Goal: Task Accomplishment & Management: Manage account settings

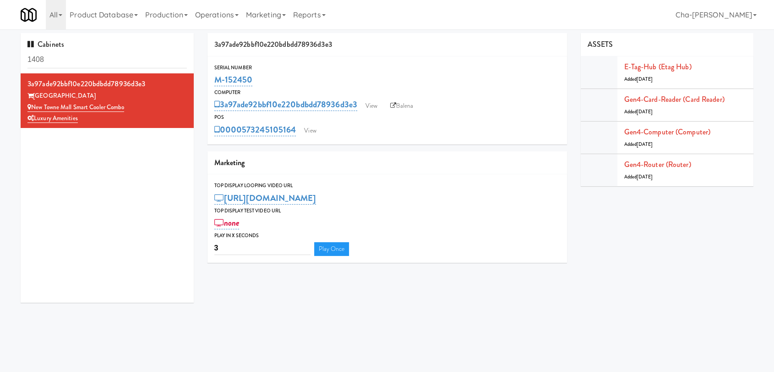
click at [91, 63] on input "1408" at bounding box center [106, 59] width 159 height 17
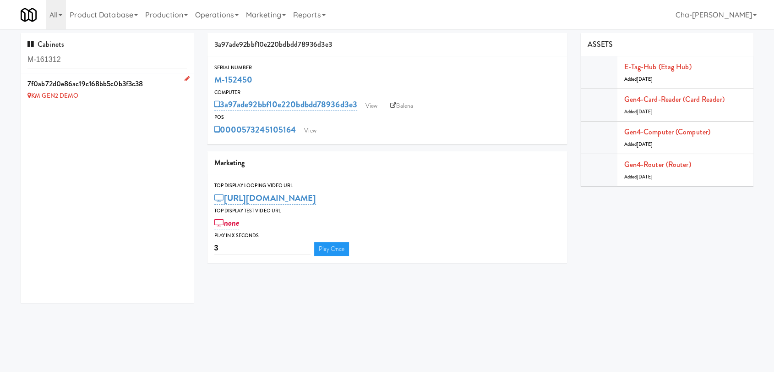
type input "M-161312"
click at [185, 80] on icon at bounding box center [187, 79] width 5 height 6
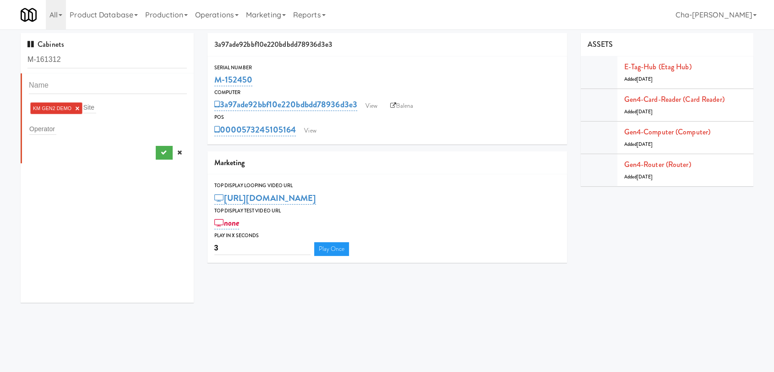
click at [78, 107] on link "×" at bounding box center [77, 108] width 4 height 8
click at [43, 129] on input "text" at bounding box center [42, 127] width 27 height 12
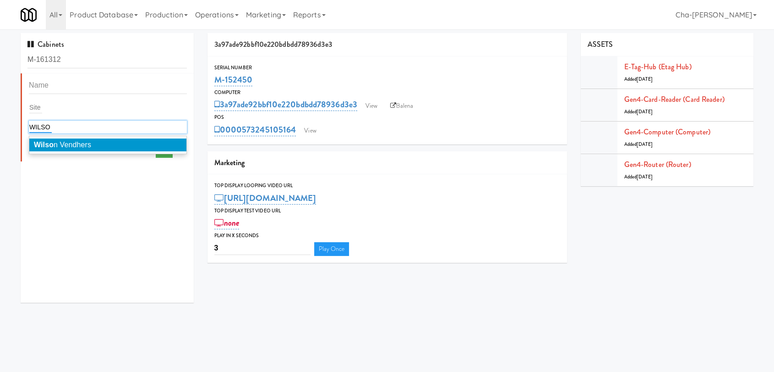
type input "WILSO"
click at [74, 144] on span "Wilso n Vendhers" at bounding box center [62, 145] width 57 height 8
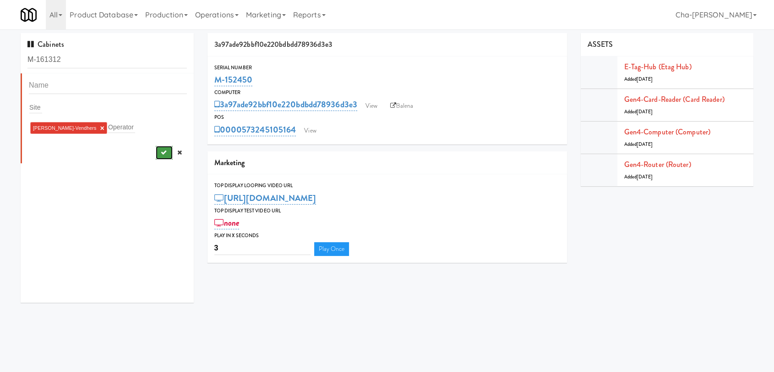
click at [156, 151] on button "submit" at bounding box center [164, 153] width 17 height 14
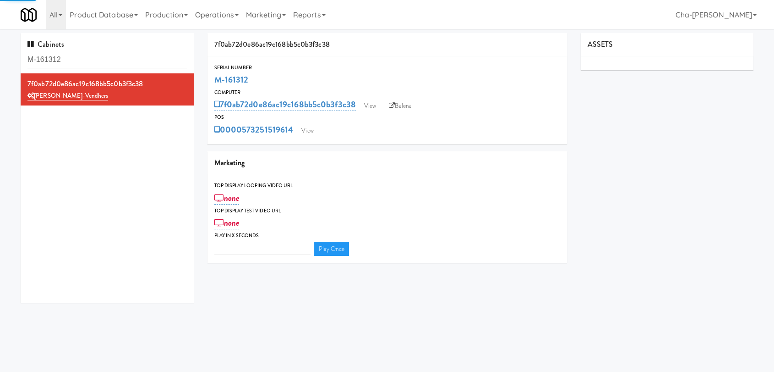
type input "3"
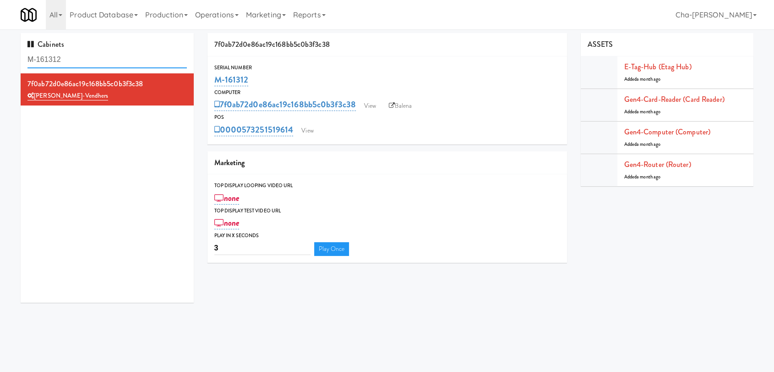
click at [88, 54] on input "M-161312" at bounding box center [106, 59] width 159 height 17
paste input "01"
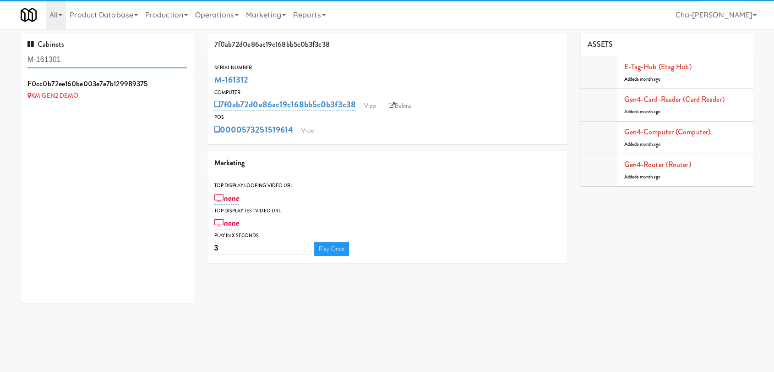
type input "M-161301"
click at [185, 78] on icon at bounding box center [187, 79] width 5 height 6
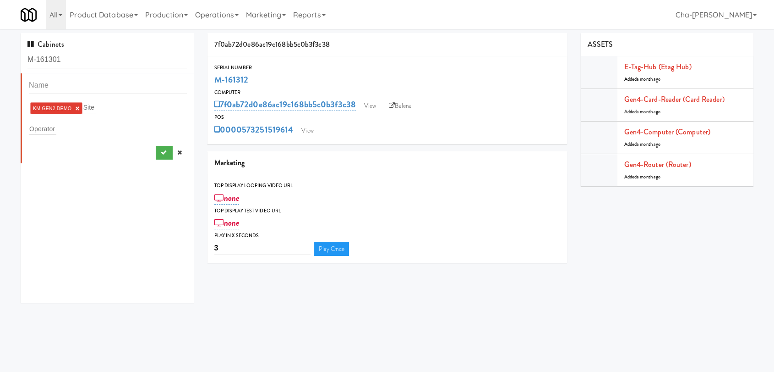
click at [77, 107] on link "×" at bounding box center [77, 108] width 4 height 8
click at [41, 130] on input "text" at bounding box center [42, 127] width 27 height 12
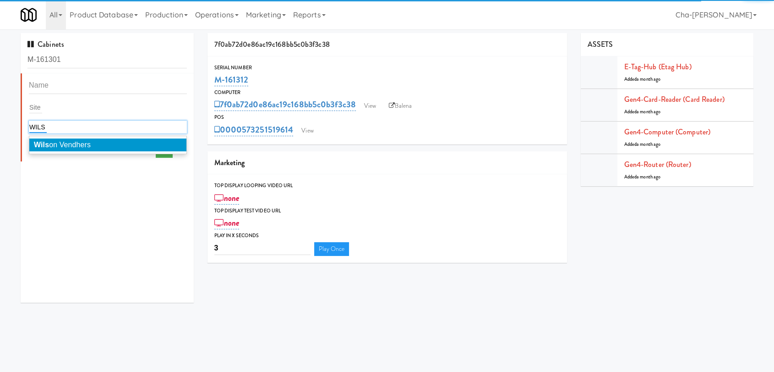
type input "WILS"
click at [56, 145] on span "Wils on Vendhers" at bounding box center [62, 145] width 57 height 8
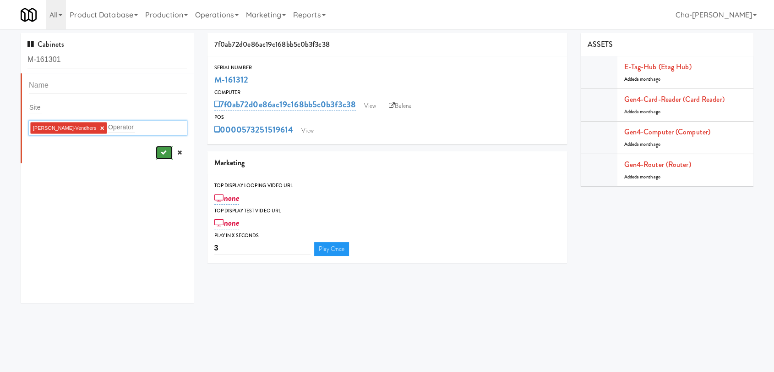
click at [160, 154] on icon "submit" at bounding box center [163, 152] width 6 height 6
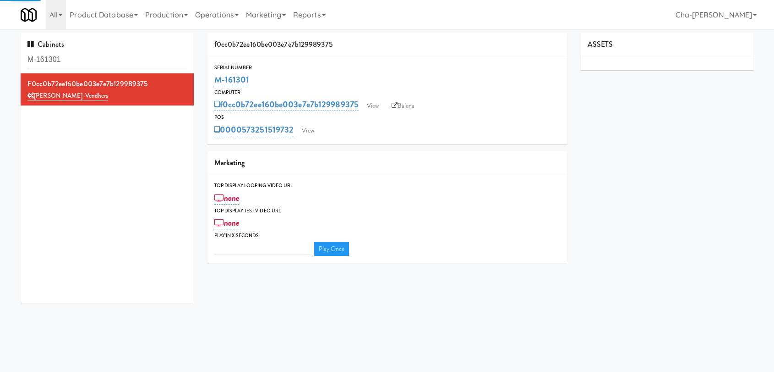
type input "3"
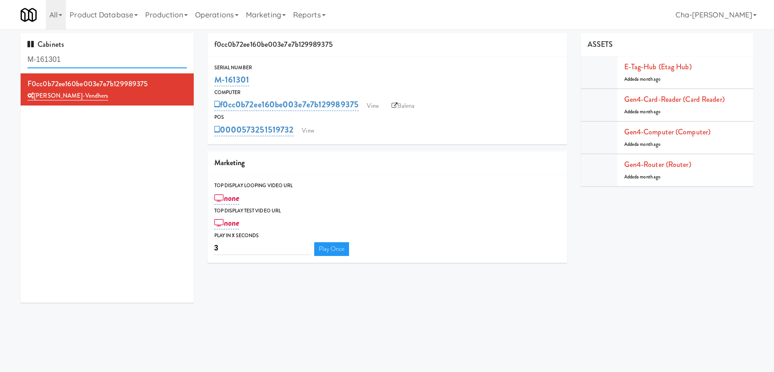
click at [84, 60] on input "M-161301" at bounding box center [106, 59] width 159 height 17
paste input "56620"
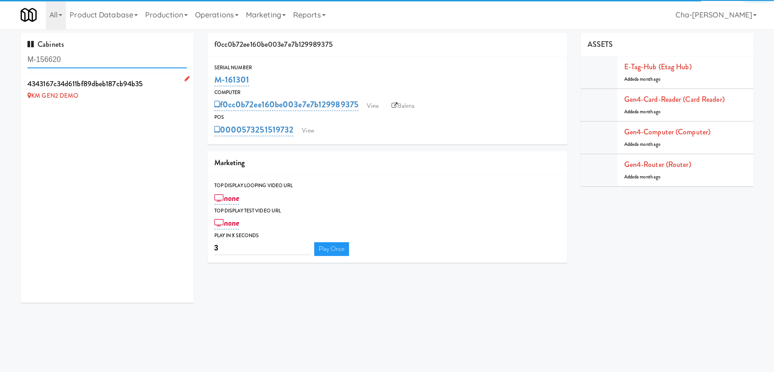
type input "M-156620"
click at [185, 78] on icon at bounding box center [187, 79] width 5 height 6
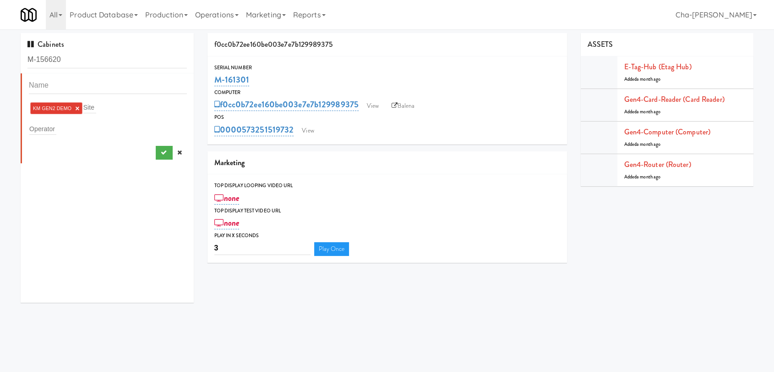
click at [77, 106] on link "×" at bounding box center [77, 108] width 4 height 8
click at [35, 121] on div "Operator" at bounding box center [108, 127] width 158 height 13
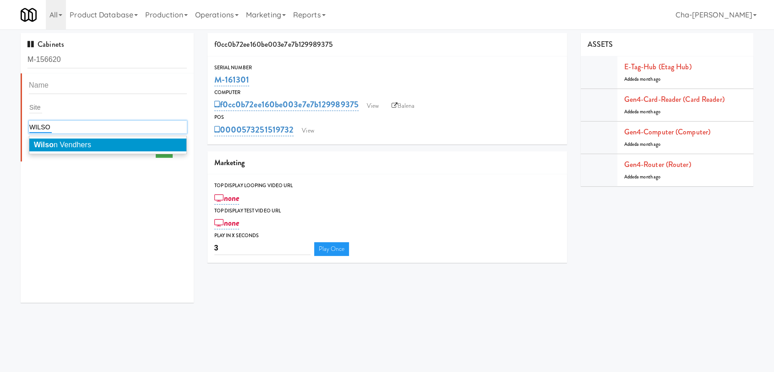
type input "WILSO"
click at [122, 148] on li "Wilso n Vendhers" at bounding box center [107, 144] width 157 height 13
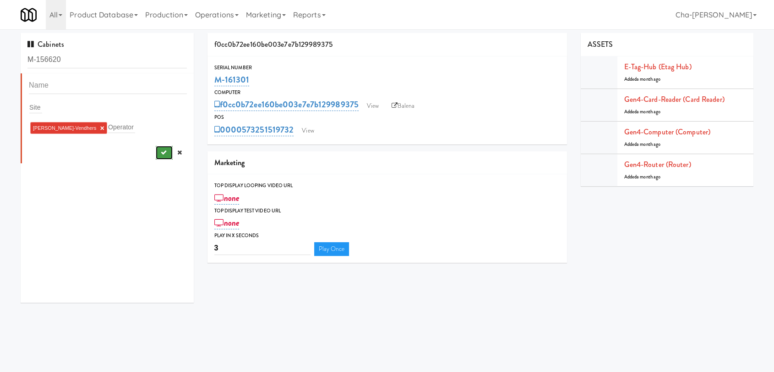
click at [156, 148] on button "submit" at bounding box center [164, 153] width 17 height 14
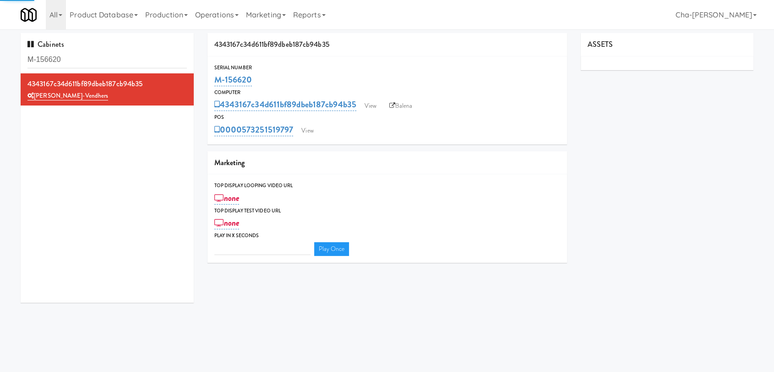
type input "3"
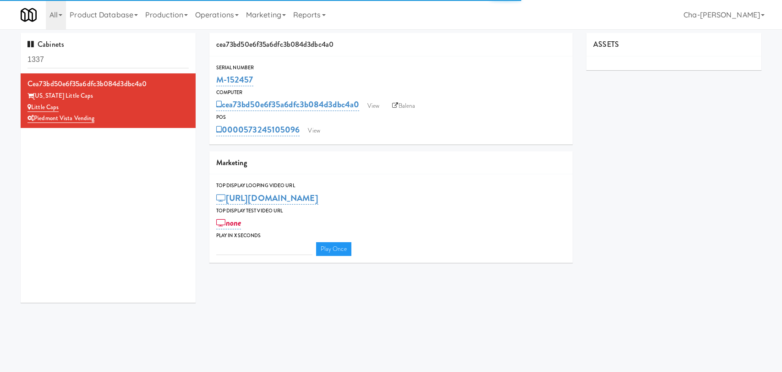
type input "3"
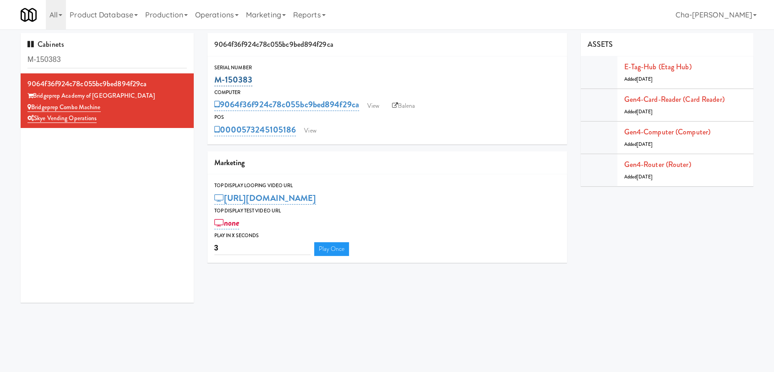
drag, startPoint x: 264, startPoint y: 79, endPoint x: 214, endPoint y: 78, distance: 50.0
click at [214, 78] on div "M-150383" at bounding box center [387, 80] width 346 height 16
copy link "M-150383"
drag, startPoint x: 106, startPoint y: 107, endPoint x: 33, endPoint y: 107, distance: 72.9
click at [33, 107] on div "Bridgeprep Combo Machine" at bounding box center [106, 107] width 159 height 11
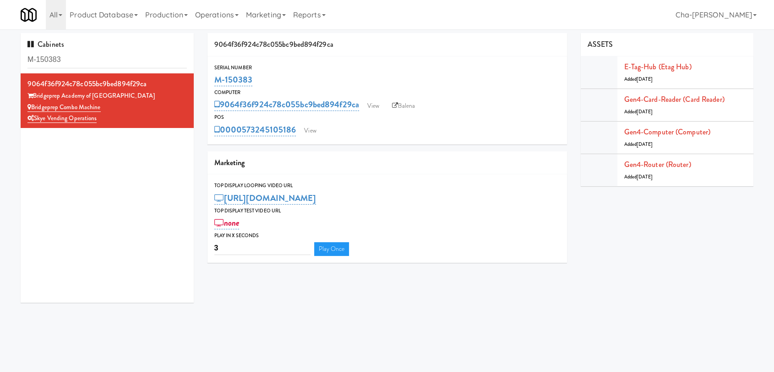
copy link "Bridgeprep Combo Machine"
click at [413, 109] on link "Balena" at bounding box center [404, 106] width 32 height 14
click at [373, 105] on link "View" at bounding box center [373, 106] width 21 height 14
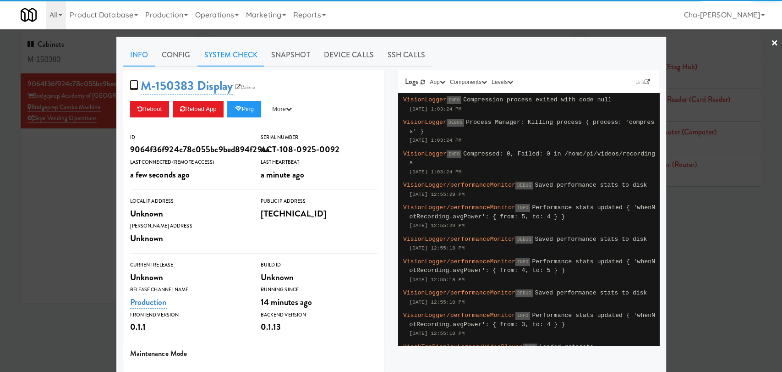
click at [221, 54] on link "System Check" at bounding box center [231, 55] width 67 height 23
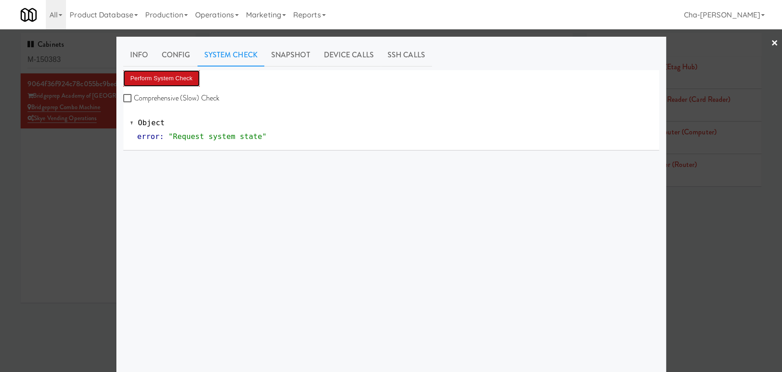
click at [155, 83] on button "Perform System Check" at bounding box center [161, 78] width 77 height 16
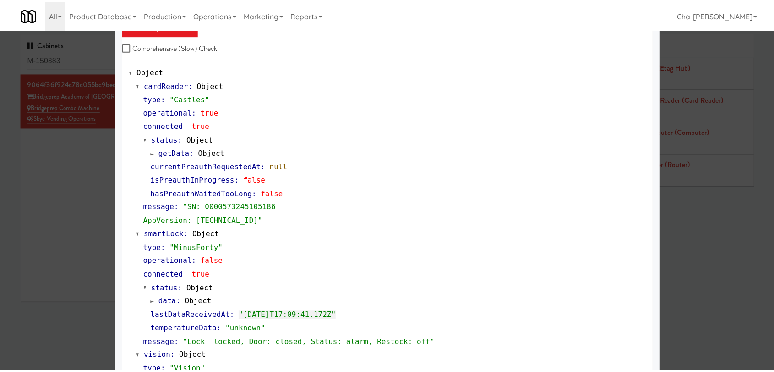
scroll to position [48, 0]
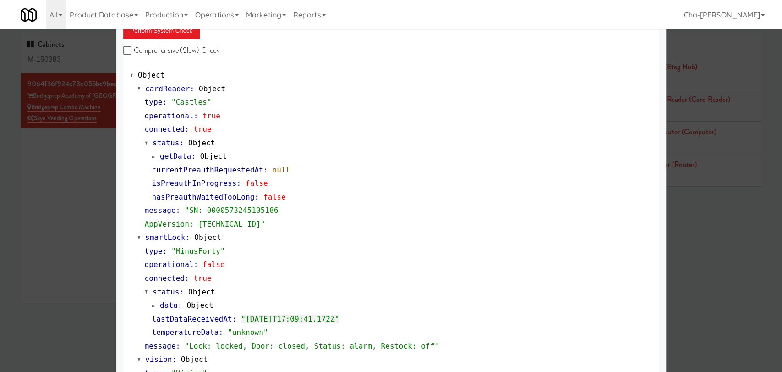
click at [40, 165] on div at bounding box center [391, 186] width 782 height 372
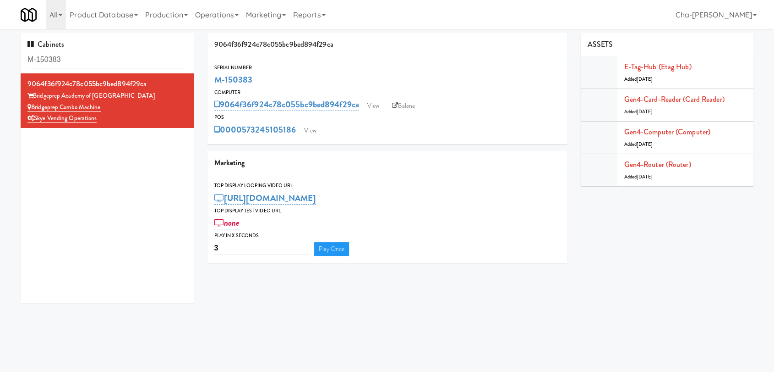
drag, startPoint x: 260, startPoint y: 82, endPoint x: 213, endPoint y: 77, distance: 48.0
click at [213, 77] on div "Serial Number M-150383" at bounding box center [388, 75] width 360 height 25
copy link "M-150383"
click at [374, 106] on link "View" at bounding box center [373, 106] width 21 height 14
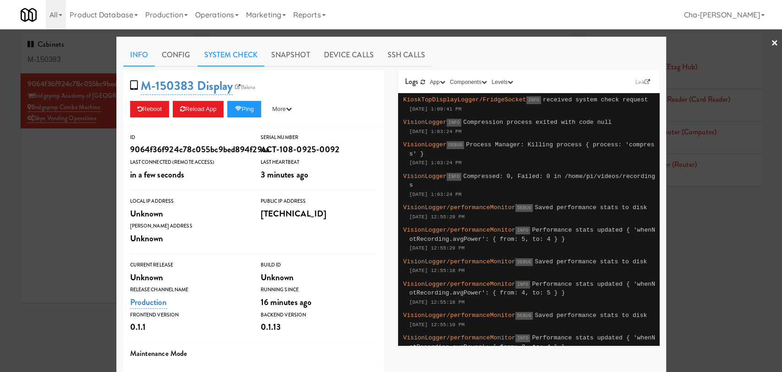
click at [231, 51] on link "System Check" at bounding box center [231, 55] width 67 height 23
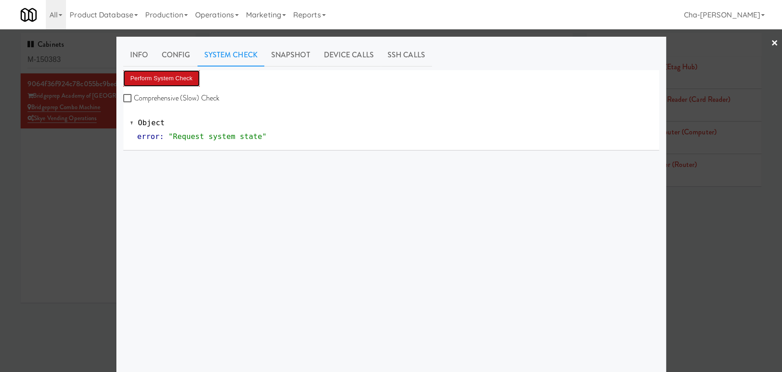
click at [175, 78] on button "Perform System Check" at bounding box center [161, 78] width 77 height 16
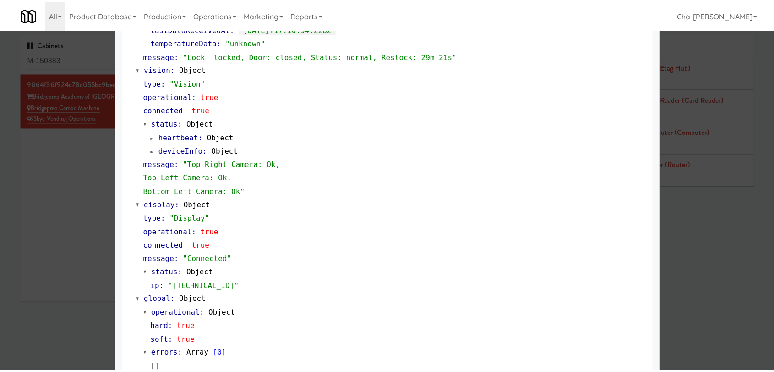
scroll to position [353, 0]
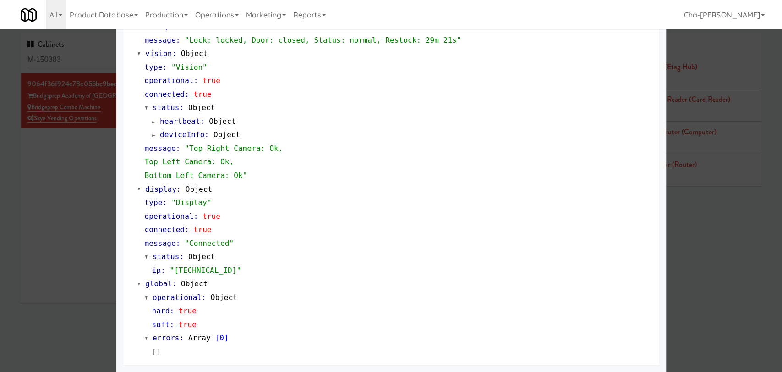
click at [35, 178] on div at bounding box center [391, 186] width 782 height 372
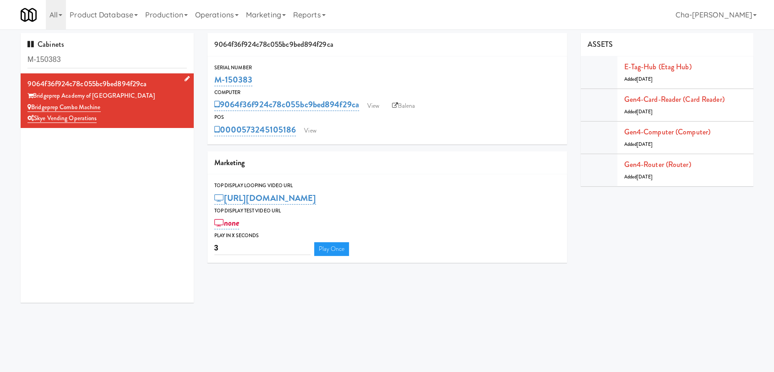
drag, startPoint x: 106, startPoint y: 107, endPoint x: 33, endPoint y: 103, distance: 73.4
click at [33, 103] on div "Bridgeprep Combo Machine" at bounding box center [106, 107] width 159 height 11
copy link "Bridgeprep Combo Machine"
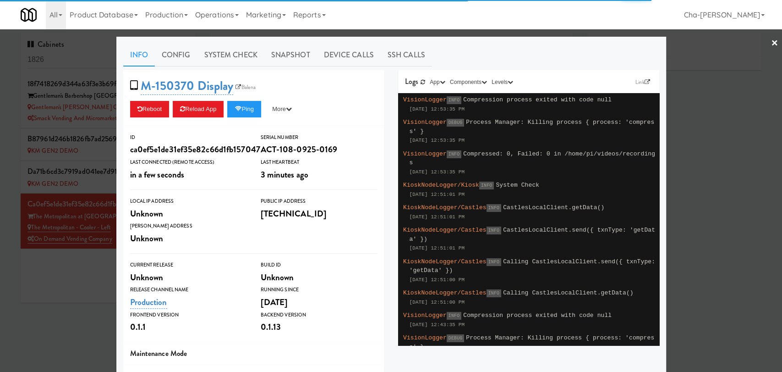
type input "3"
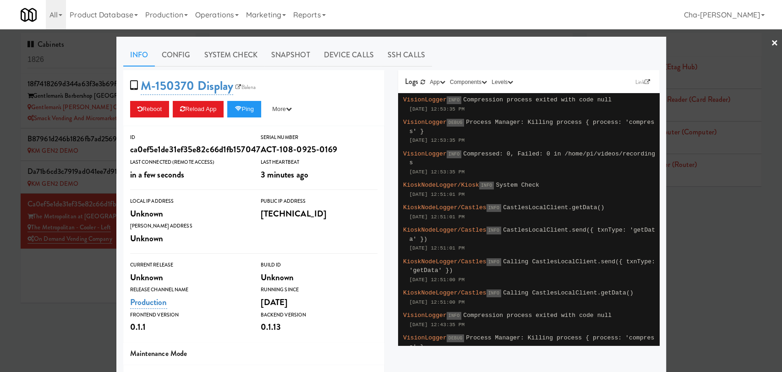
click at [771, 41] on link "×" at bounding box center [774, 43] width 7 height 28
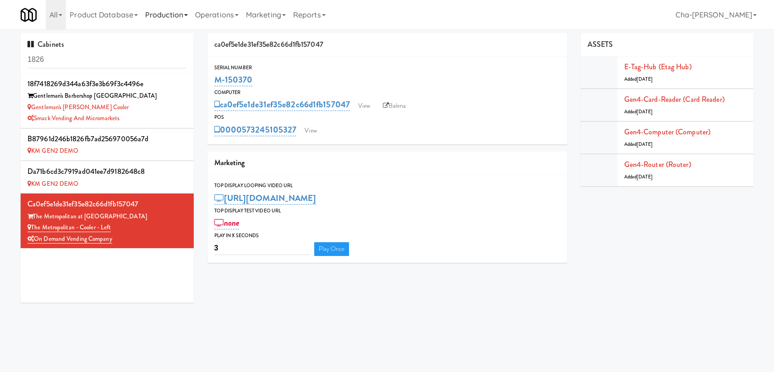
click at [192, 14] on link "Production" at bounding box center [167, 14] width 50 height 29
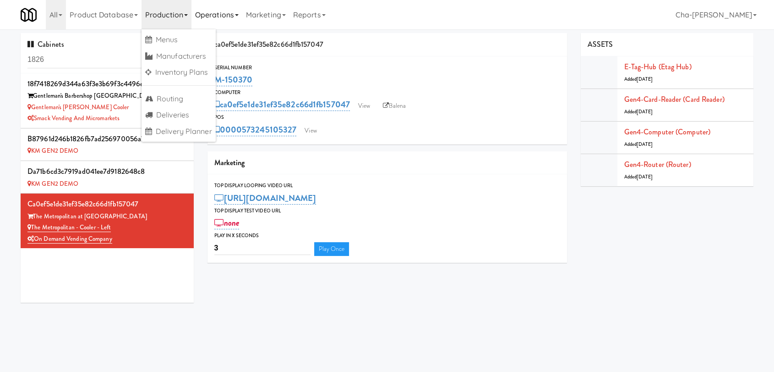
click at [220, 14] on link "Operations" at bounding box center [217, 14] width 51 height 29
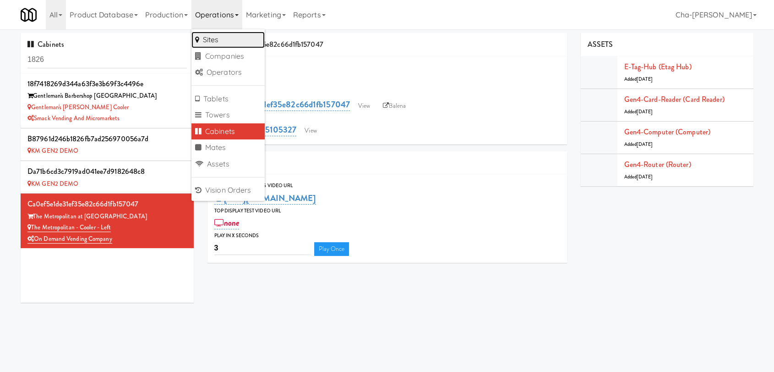
click at [216, 40] on link "Sites" at bounding box center [228, 40] width 73 height 16
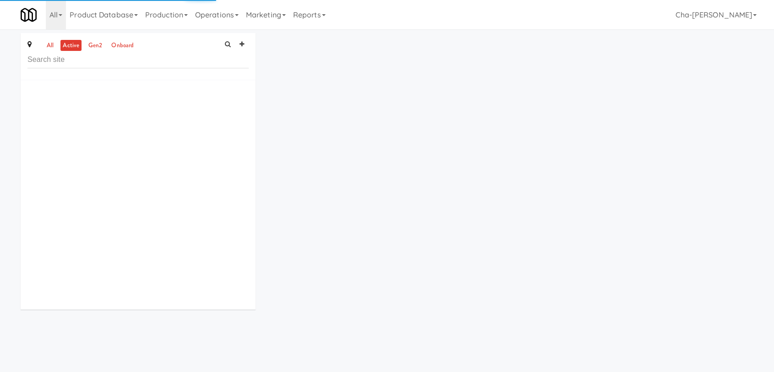
click at [71, 66] on input "text" at bounding box center [137, 59] width 221 height 17
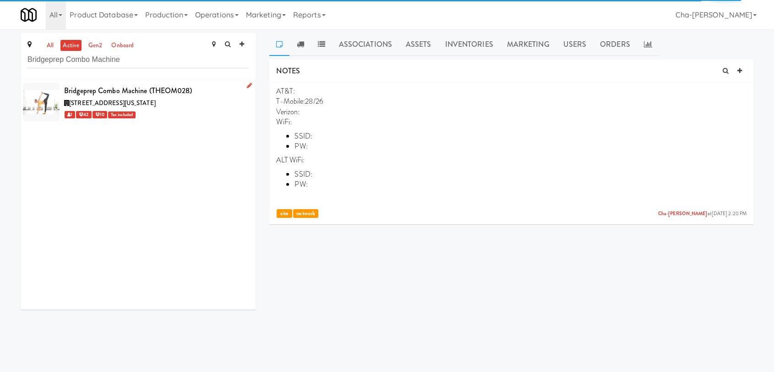
type input "Bridgeprep Combo Machine"
click at [196, 111] on div "1 42 10 Tax included" at bounding box center [156, 114] width 185 height 11
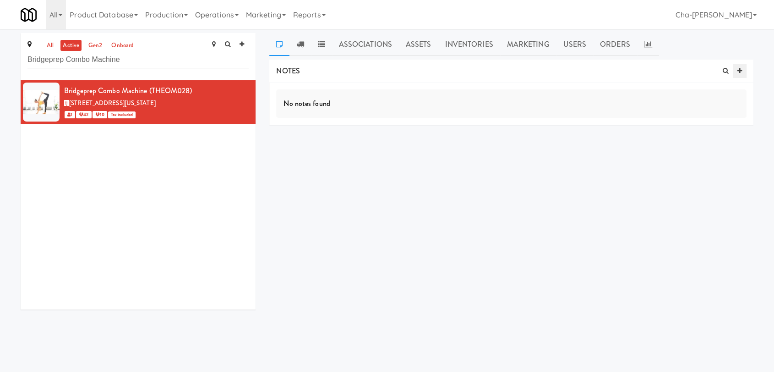
click at [741, 71] on icon at bounding box center [740, 71] width 5 height 6
click at [335, 112] on p at bounding box center [512, 116] width 456 height 10
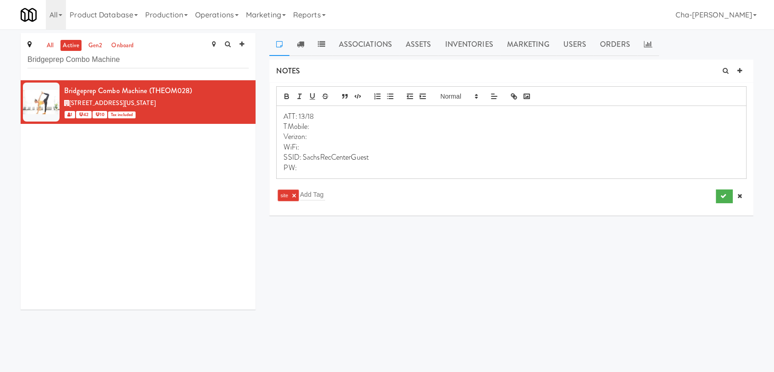
click at [332, 189] on div "site × Add Tag" at bounding box center [450, 195] width 349 height 15
type input "Network"
click at [423, 127] on p "TMobile:" at bounding box center [512, 126] width 456 height 10
drag, startPoint x: 376, startPoint y: 158, endPoint x: 304, endPoint y: 159, distance: 72.0
click at [304, 159] on p "SSID: SachsRecCenterGuest" at bounding box center [512, 157] width 456 height 10
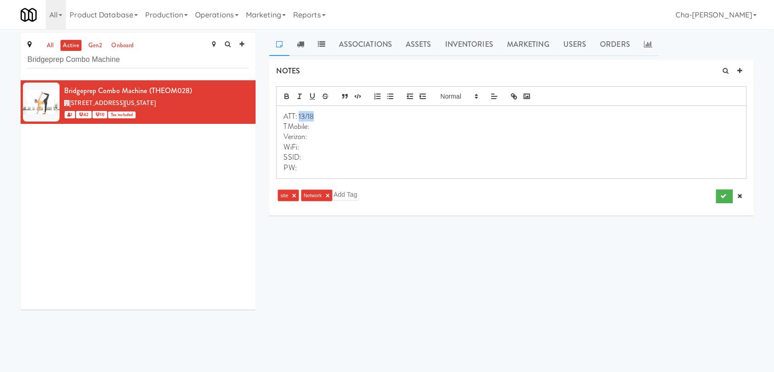
drag, startPoint x: 318, startPoint y: 114, endPoint x: 298, endPoint y: 117, distance: 20.8
click at [298, 117] on p "ATT: 13/18" at bounding box center [512, 116] width 456 height 10
click at [316, 138] on p "Verizon:" at bounding box center [512, 137] width 456 height 10
click at [301, 157] on p "SSID:" at bounding box center [512, 157] width 456 height 10
click at [306, 168] on p "PW:" at bounding box center [512, 168] width 456 height 10
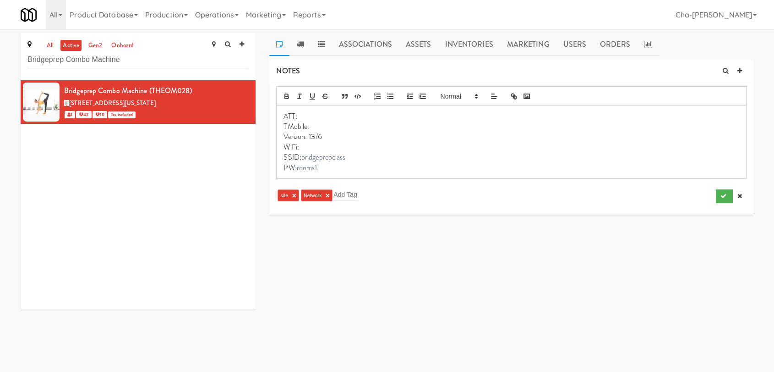
click at [297, 170] on p "PW: rooms1!" at bounding box center [512, 168] width 456 height 10
click at [307, 144] on p "WiFi:" at bounding box center [512, 147] width 456 height 10
click at [719, 195] on button "submit" at bounding box center [724, 196] width 17 height 14
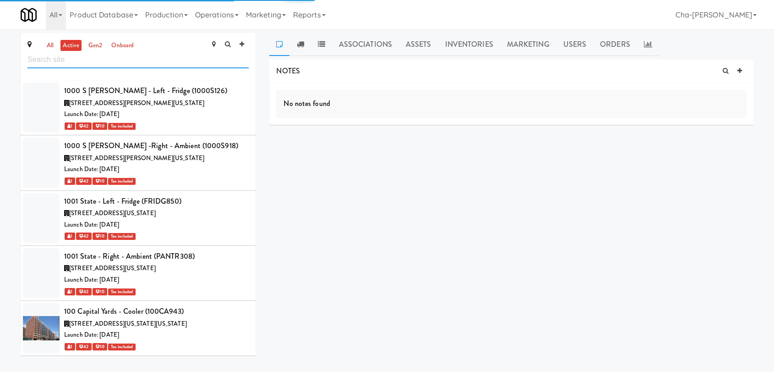
scroll to position [45343, 0]
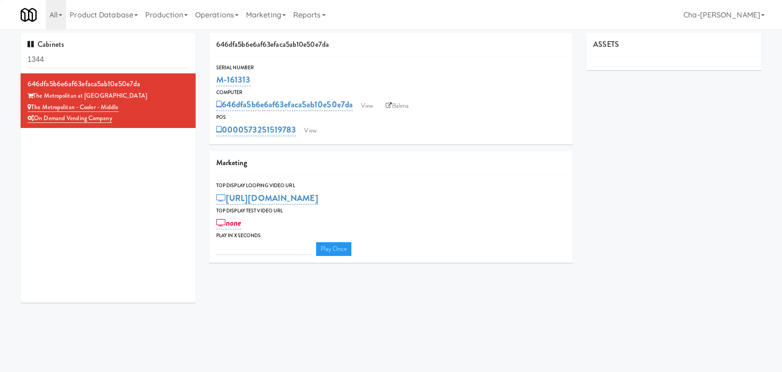
type input "3"
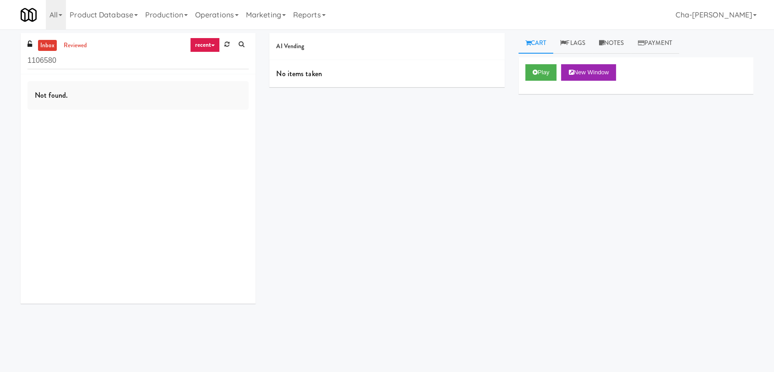
click at [105, 63] on input "1106580" at bounding box center [137, 60] width 221 height 17
click at [105, 62] on input "1106580" at bounding box center [137, 60] width 221 height 17
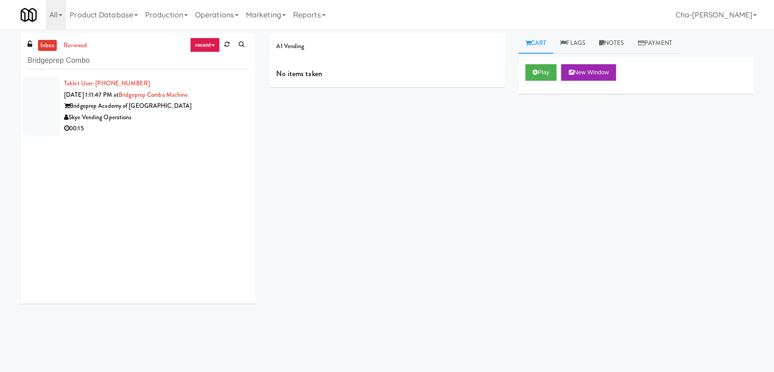
type input "Bridgeprep Combo"
click at [178, 117] on div "Skye Vending Operations" at bounding box center [156, 117] width 185 height 11
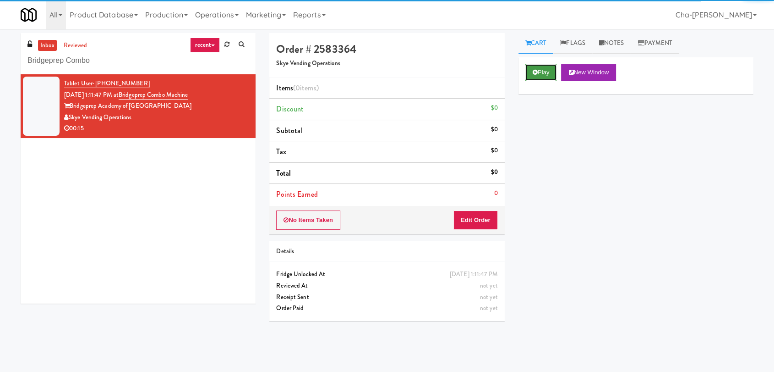
click at [548, 73] on button "Play" at bounding box center [542, 72] width 32 height 16
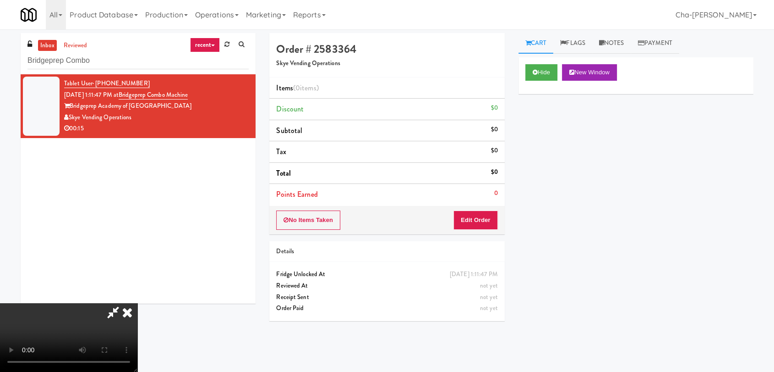
click at [137, 303] on icon at bounding box center [127, 312] width 20 height 18
